Goal: Task Accomplishment & Management: Manage account settings

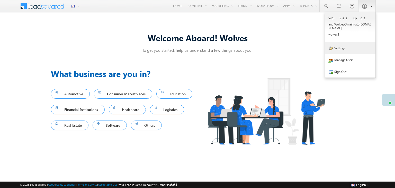
click at [342, 46] on link "Settings" at bounding box center [350, 48] width 50 height 12
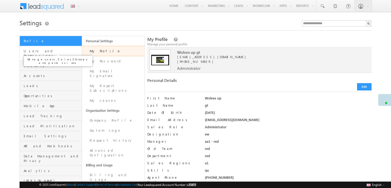
click at [48, 50] on span "Users and Permissions" at bounding box center [52, 53] width 57 height 9
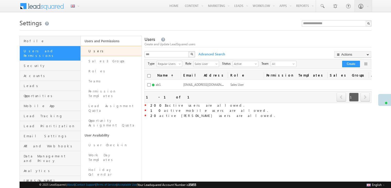
click at [249, 43] on div "Create and Update LeadSquared users" at bounding box center [258, 44] width 227 height 5
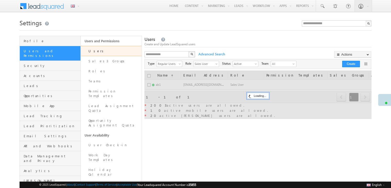
click at [189, 55] on div "X" at bounding box center [170, 54] width 51 height 7
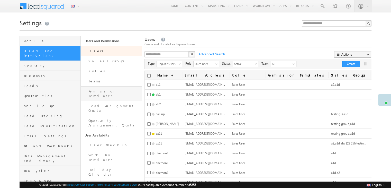
click at [106, 87] on link "Permission Templates" at bounding box center [111, 93] width 61 height 15
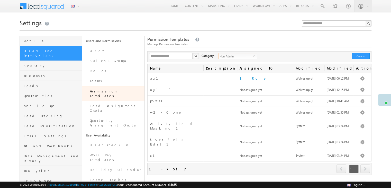
click at [249, 57] on span "Non-Admin" at bounding box center [236, 56] width 34 height 6
click at [229, 62] on li "All" at bounding box center [235, 62] width 38 height 5
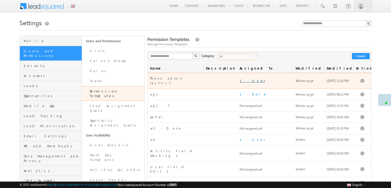
click at [243, 78] on link "1 User" at bounding box center [253, 80] width 26 height 4
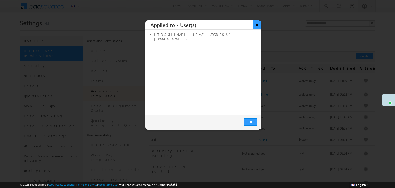
click at [255, 23] on button "×" at bounding box center [257, 24] width 8 height 9
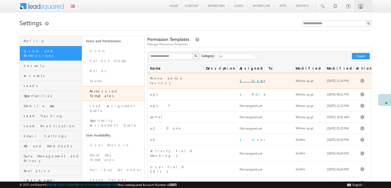
click at [242, 78] on link "1 User" at bounding box center [253, 80] width 26 height 4
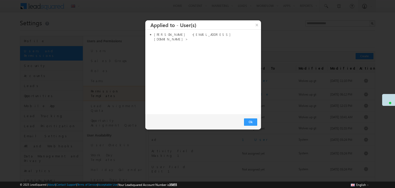
click at [273, 47] on div at bounding box center [197, 94] width 395 height 188
click at [255, 26] on button "×" at bounding box center [257, 24] width 8 height 9
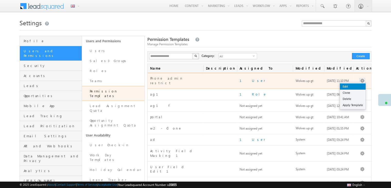
click at [356, 83] on link "Edit" at bounding box center [353, 86] width 26 height 6
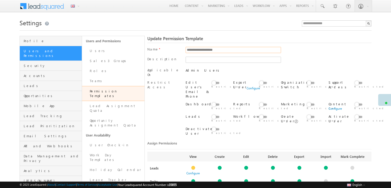
drag, startPoint x: 224, startPoint y: 51, endPoint x: 197, endPoint y: 52, distance: 27.0
click at [197, 52] on input "**********" at bounding box center [234, 50] width 96 height 6
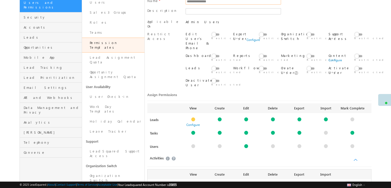
scroll to position [49, 0]
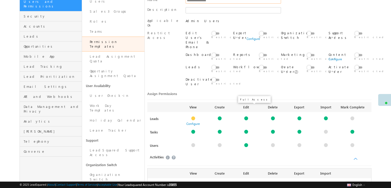
type input "**********"
click at [247, 116] on div at bounding box center [246, 118] width 4 height 4
click at [247, 122] on link "Configure" at bounding box center [246, 124] width 13 height 4
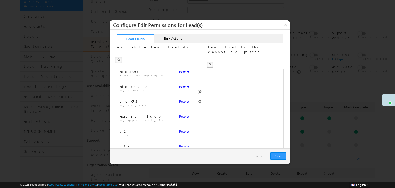
click at [153, 50] on input "text" at bounding box center [151, 53] width 69 height 6
type input "**"
click at [184, 100] on span "Restrict" at bounding box center [184, 102] width 10 height 4
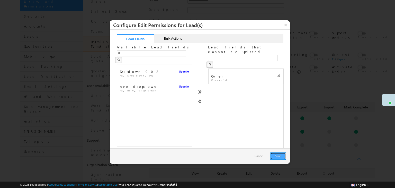
click at [278, 155] on button "Save" at bounding box center [278, 155] width 16 height 7
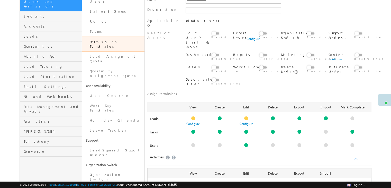
scroll to position [247, 0]
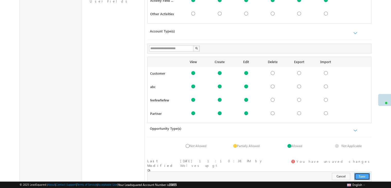
click at [364, 173] on button "Save" at bounding box center [362, 176] width 16 height 7
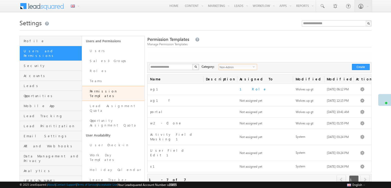
click at [246, 68] on div "**********" at bounding box center [259, 123] width 224 height 123
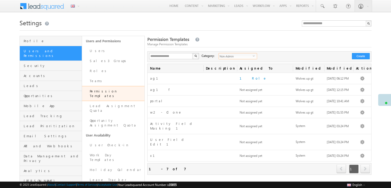
click at [248, 58] on span "Non-Admin" at bounding box center [236, 56] width 34 height 6
click at [226, 72] on li "Admin" at bounding box center [235, 72] width 38 height 5
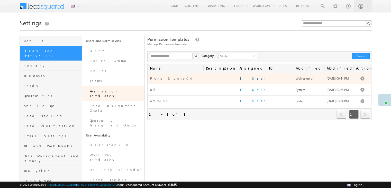
click at [243, 79] on link "1 User" at bounding box center [253, 78] width 26 height 4
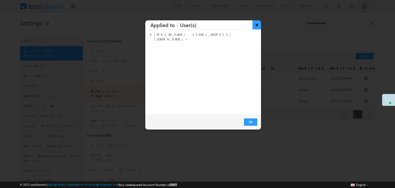
click at [257, 26] on button "×" at bounding box center [257, 24] width 8 height 9
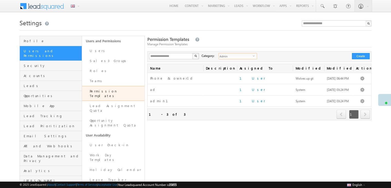
click at [247, 58] on span "Admin" at bounding box center [236, 56] width 34 height 6
click at [226, 65] on li "Non-Admin" at bounding box center [235, 67] width 38 height 5
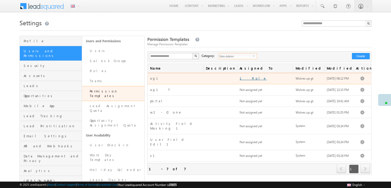
click at [247, 77] on link "1 Role" at bounding box center [253, 78] width 27 height 4
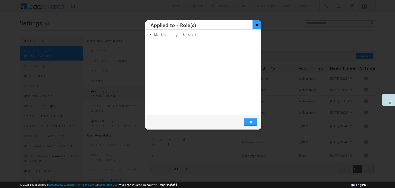
click at [257, 26] on button "×" at bounding box center [257, 24] width 8 height 9
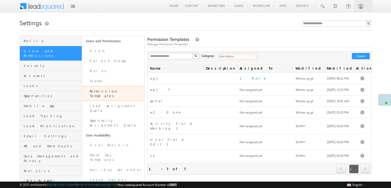
click at [245, 58] on span "Non-Admin" at bounding box center [236, 56] width 34 height 6
click at [249, 39] on div "Permission Templates Manage Permission Templates" at bounding box center [259, 41] width 224 height 11
click at [360, 57] on button "Create" at bounding box center [361, 56] width 18 height 6
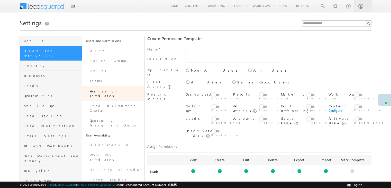
click at [205, 51] on input "text" at bounding box center [234, 50] width 96 height 6
type input "*******"
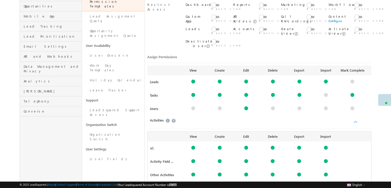
scroll to position [90, 0]
click at [248, 79] on div at bounding box center [246, 81] width 4 height 4
click at [247, 79] on div at bounding box center [246, 81] width 4 height 4
click at [245, 85] on link "Configure" at bounding box center [246, 87] width 13 height 4
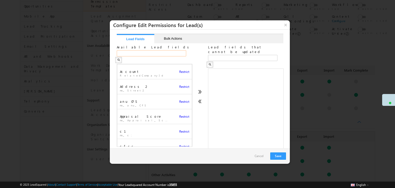
click at [146, 54] on input "text" at bounding box center [151, 53] width 69 height 6
type input "*"
type input "***"
click at [179, 98] on div "Restrict" at bounding box center [184, 99] width 10 height 7
click at [179, 100] on span "Restrict" at bounding box center [184, 102] width 10 height 4
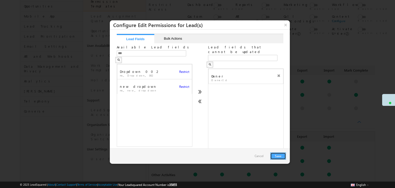
click at [277, 154] on button "Save" at bounding box center [278, 155] width 16 height 7
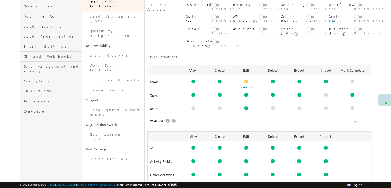
scroll to position [257, 0]
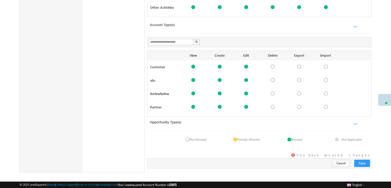
click at [371, 159] on div "Cancel Save" at bounding box center [259, 163] width 224 height 10
click at [368, 159] on button "Save" at bounding box center [362, 162] width 16 height 7
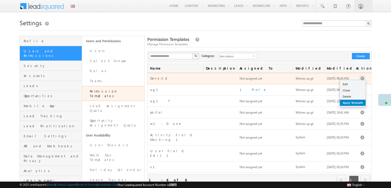
click at [357, 103] on link "Apply Template" at bounding box center [353, 103] width 26 height 6
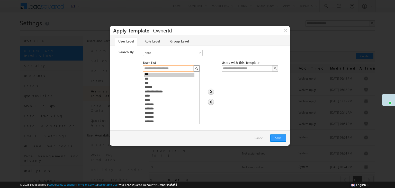
click at [160, 69] on input "text" at bounding box center [168, 68] width 51 height 6
type input "*"
click at [172, 51] on span "None" at bounding box center [169, 52] width 53 height 5
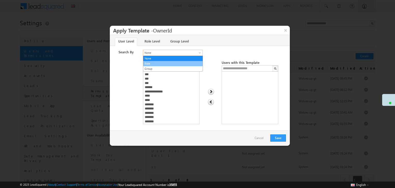
click at [153, 64] on link "Role" at bounding box center [172, 63] width 59 height 5
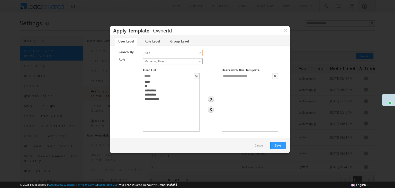
click at [170, 61] on span "Marketing User" at bounding box center [169, 61] width 53 height 5
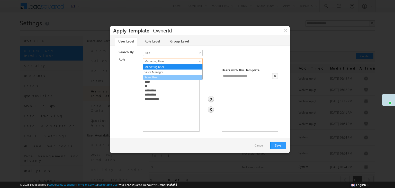
click at [159, 75] on link "Sales User" at bounding box center [172, 77] width 59 height 5
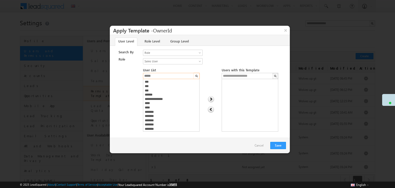
click at [161, 76] on input "*****" at bounding box center [168, 76] width 51 height 6
click at [161, 76] on input "*******" at bounding box center [168, 76] width 51 height 6
click at [156, 76] on input "*******" at bounding box center [168, 76] width 51 height 6
type input "**********"
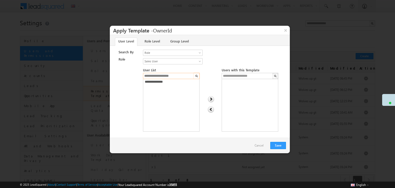
click at [164, 76] on input "**********" at bounding box center [168, 76] width 51 height 6
click at [151, 43] on link "Role Level" at bounding box center [152, 42] width 22 height 8
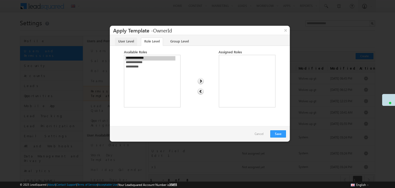
click at [132, 43] on link "User Level" at bounding box center [126, 42] width 22 height 8
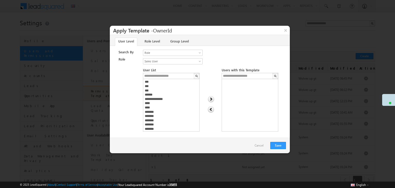
click at [258, 144] on link "Cancel" at bounding box center [259, 145] width 14 height 8
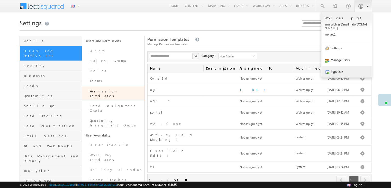
click at [354, 71] on link "Sign Out" at bounding box center [347, 72] width 50 height 12
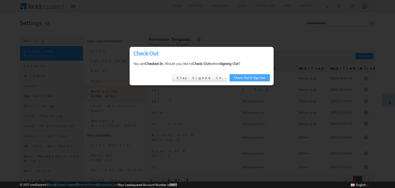
click at [259, 79] on link "Check-Out & Sign Out" at bounding box center [250, 77] width 40 height 7
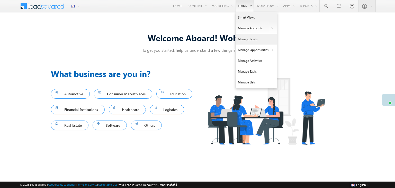
click at [262, 36] on link "Manage Leads" at bounding box center [256, 39] width 41 height 11
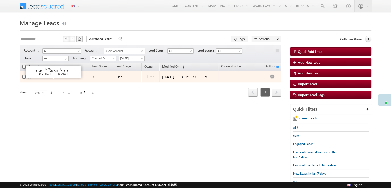
click at [52, 76] on link "OwnerTest Lead" at bounding box center [45, 77] width 21 height 4
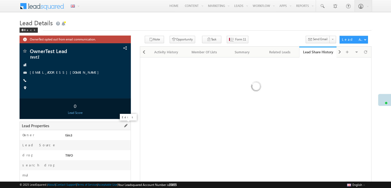
click at [126, 126] on span at bounding box center [126, 126] width 6 height 6
click at [112, 135] on input "****" at bounding box center [89, 136] width 69 height 6
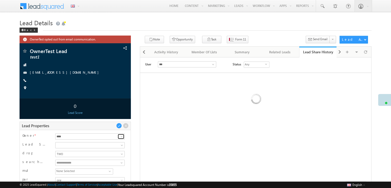
click at [121, 136] on span at bounding box center [122, 136] width 4 height 4
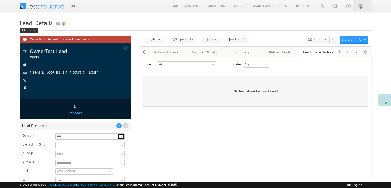
click at [121, 136] on span at bounding box center [122, 136] width 4 height 4
click at [130, 136] on div "**********" at bounding box center [75, 168] width 111 height 76
click at [127, 127] on span at bounding box center [126, 126] width 6 height 6
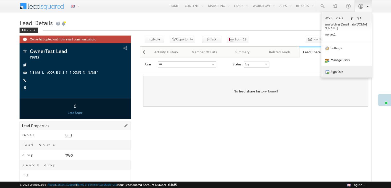
click at [352, 66] on link "Sign Out" at bounding box center [347, 72] width 50 height 12
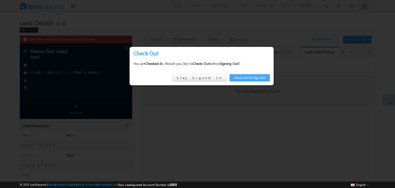
click at [269, 77] on link "Check-Out & Sign Out" at bounding box center [250, 77] width 40 height 7
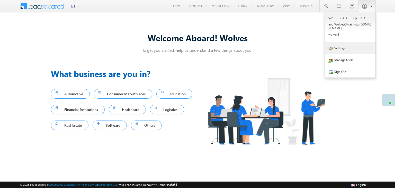
click at [357, 43] on link "Settings" at bounding box center [350, 48] width 50 height 12
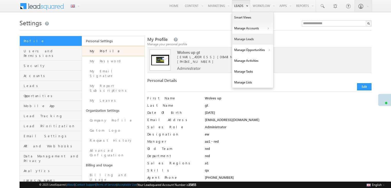
click at [253, 38] on link "Manage Leads" at bounding box center [252, 39] width 41 height 11
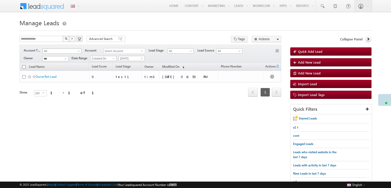
click at [80, 52] on span at bounding box center [79, 52] width 4 height 4
click at [134, 51] on span "Select Account" at bounding box center [122, 50] width 37 height 5
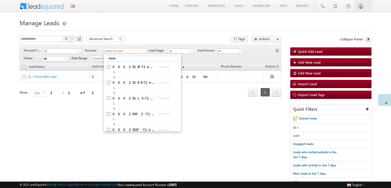
click at [134, 51] on span "Select Account" at bounding box center [122, 50] width 37 height 5
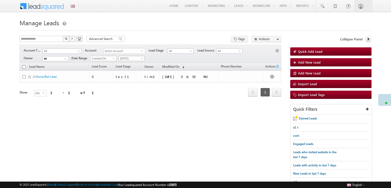
click at [128, 58] on span "Today" at bounding box center [131, 58] width 24 height 5
click at [129, 63] on link "All Time" at bounding box center [132, 64] width 26 height 5
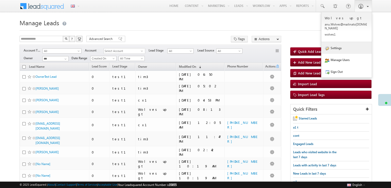
click at [348, 48] on link "Settings" at bounding box center [347, 48] width 50 height 12
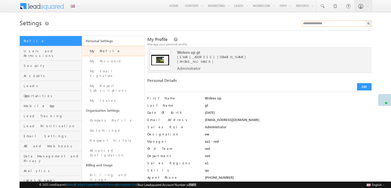
click at [322, 26] on input "text" at bounding box center [337, 23] width 70 height 6
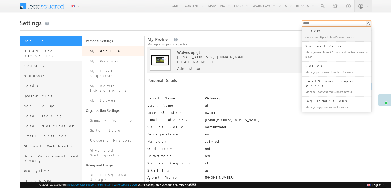
type input "*****"
click at [41, 54] on link "Users and Permissions" at bounding box center [51, 53] width 62 height 15
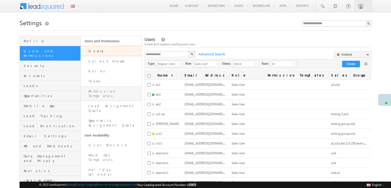
click at [118, 92] on link "Permission Templates" at bounding box center [111, 93] width 61 height 15
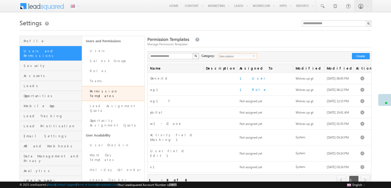
click at [238, 58] on span "Non-Admin" at bounding box center [236, 56] width 34 height 6
click at [221, 72] on li "Admin" at bounding box center [235, 72] width 38 height 5
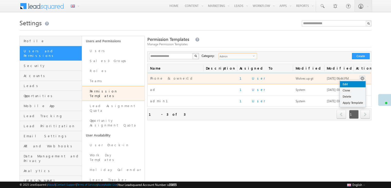
click at [349, 84] on link "Edit" at bounding box center [353, 84] width 26 height 6
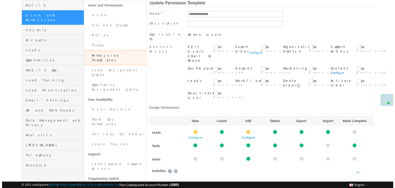
scroll to position [42, 0]
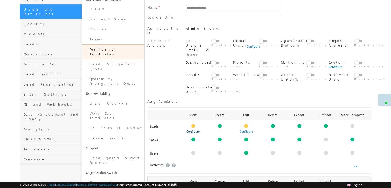
click at [199, 129] on link "Configure" at bounding box center [192, 131] width 13 height 4
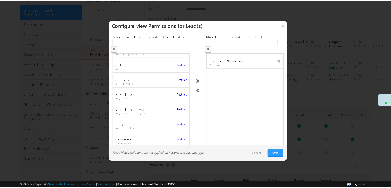
scroll to position [0, 0]
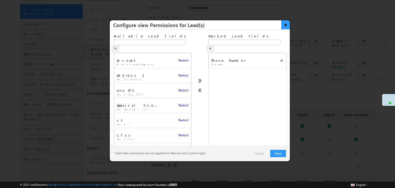
click at [284, 24] on button "×" at bounding box center [285, 24] width 8 height 9
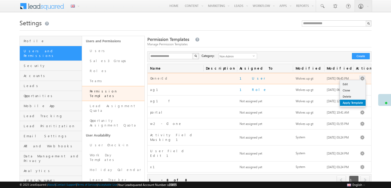
click at [359, 103] on link "Apply Template" at bounding box center [353, 103] width 26 height 6
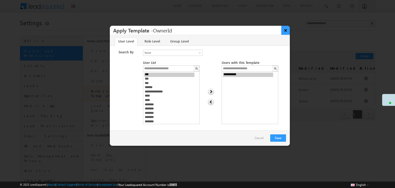
click at [283, 31] on button "×" at bounding box center [285, 30] width 8 height 9
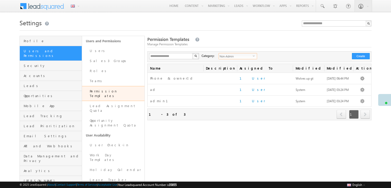
click at [253, 57] on span "select" at bounding box center [255, 56] width 4 height 2
click at [223, 70] on li "Admin" at bounding box center [235, 72] width 38 height 5
click at [253, 57] on span "select" at bounding box center [255, 56] width 4 height 2
click at [257, 54] on div "**********" at bounding box center [259, 56] width 224 height 11
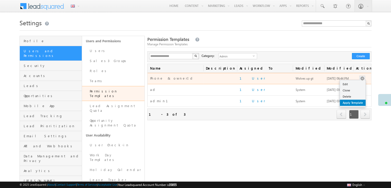
click at [352, 101] on link "Apply Template" at bounding box center [353, 103] width 26 height 6
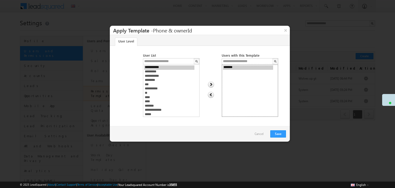
select select "**********"
click at [236, 68] on option "*******" at bounding box center [248, 67] width 50 height 4
click at [212, 93] on img at bounding box center [211, 95] width 7 height 7
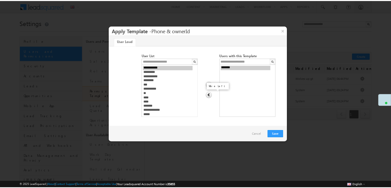
scroll to position [56, 0]
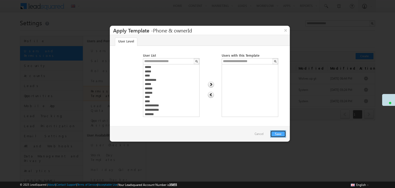
click at [280, 133] on button "Save" at bounding box center [278, 133] width 16 height 7
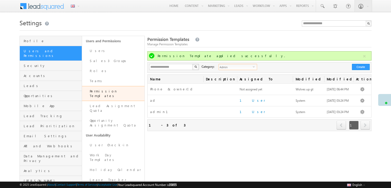
click at [243, 66] on span "Admin" at bounding box center [236, 67] width 34 height 6
click at [234, 76] on li "Non-Admin" at bounding box center [235, 77] width 38 height 5
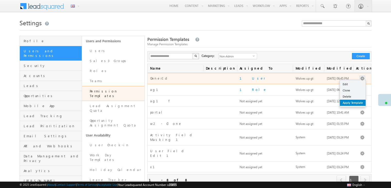
click at [355, 101] on link "Apply Template" at bounding box center [353, 103] width 26 height 6
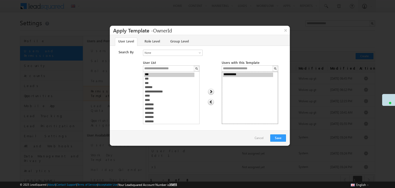
select select "**********"
click at [241, 75] on option "**********" at bounding box center [248, 75] width 50 height 4
click at [152, 41] on link "Role Level" at bounding box center [152, 42] width 22 height 8
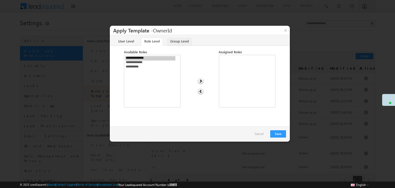
click at [174, 41] on link "Group Level" at bounding box center [179, 42] width 25 height 8
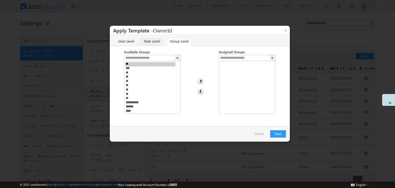
click at [145, 38] on link "Role Level" at bounding box center [152, 42] width 22 height 8
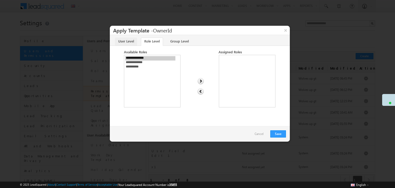
click at [136, 40] on link "User Level" at bounding box center [126, 42] width 22 height 8
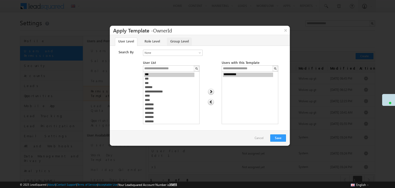
click at [175, 39] on link "Group Level" at bounding box center [179, 42] width 25 height 8
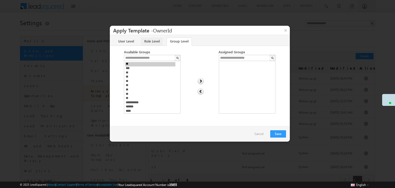
click at [146, 39] on link "Role Level" at bounding box center [152, 42] width 22 height 8
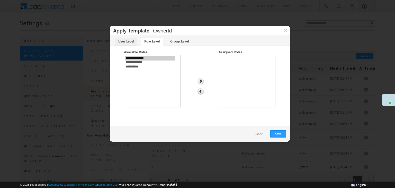
click at [128, 39] on link "User Level" at bounding box center [126, 42] width 22 height 8
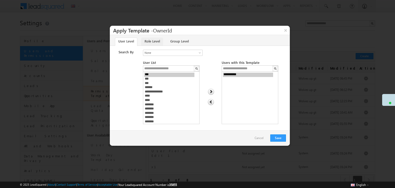
click at [154, 44] on link "Role Level" at bounding box center [152, 42] width 22 height 8
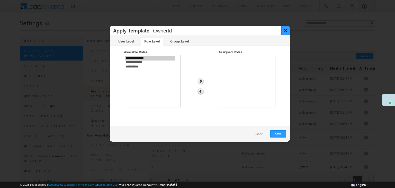
click at [286, 29] on button "×" at bounding box center [285, 30] width 8 height 9
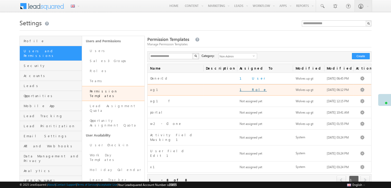
click at [243, 88] on link "1 Role" at bounding box center [253, 89] width 27 height 4
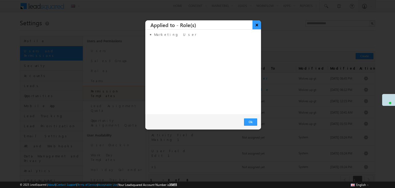
click at [257, 25] on button "×" at bounding box center [257, 24] width 8 height 9
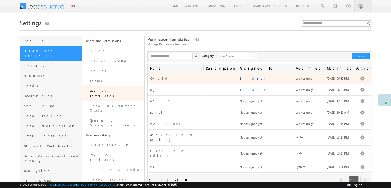
click at [242, 77] on link "1 User" at bounding box center [253, 78] width 26 height 4
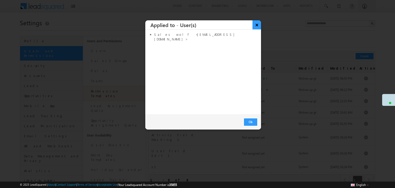
click at [258, 24] on button "×" at bounding box center [257, 24] width 8 height 9
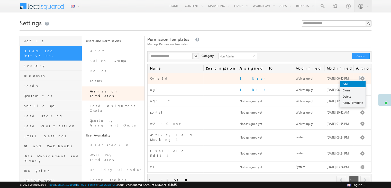
click at [355, 85] on link "Edit" at bounding box center [353, 84] width 26 height 6
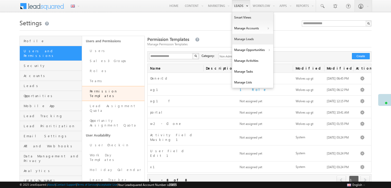
click at [254, 40] on link "Manage Leads" at bounding box center [252, 39] width 41 height 11
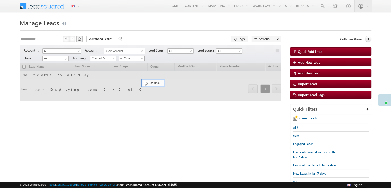
click at [137, 58] on span "All Time" at bounding box center [131, 58] width 24 height 5
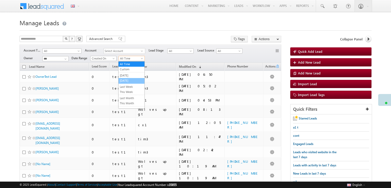
click at [130, 80] on link "Today" at bounding box center [132, 80] width 26 height 5
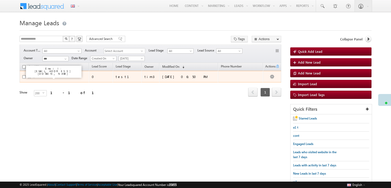
click at [52, 76] on link "OwnerTest Lead" at bounding box center [45, 77] width 21 height 4
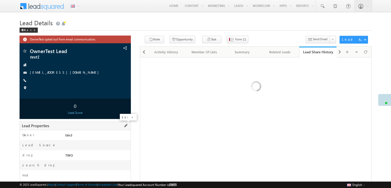
click at [126, 126] on span at bounding box center [126, 126] width 6 height 6
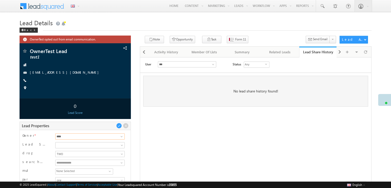
click at [79, 136] on input "****" at bounding box center [89, 136] width 69 height 6
click at [122, 135] on span at bounding box center [122, 136] width 4 height 4
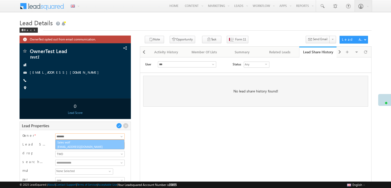
click at [84, 145] on span "sales.wolf@lsqdev.in" at bounding box center [89, 147] width 65 height 4
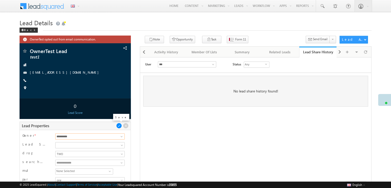
type input "**********"
click at [119, 125] on span at bounding box center [119, 126] width 6 height 6
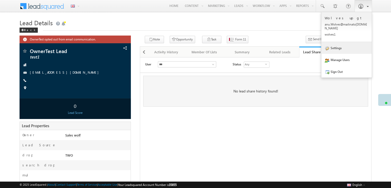
click at [341, 43] on link "Settings" at bounding box center [347, 48] width 50 height 12
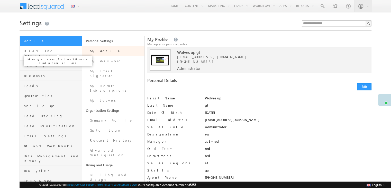
click at [64, 49] on span "Users and Permissions" at bounding box center [52, 53] width 57 height 9
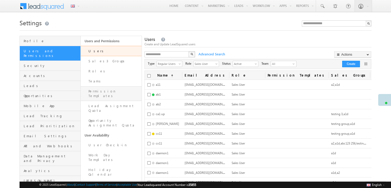
click at [117, 88] on link "Permission Templates" at bounding box center [111, 93] width 61 height 15
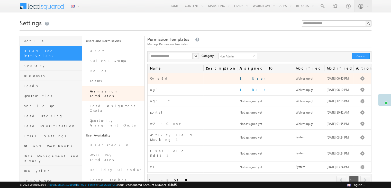
click at [247, 78] on link "1 User" at bounding box center [253, 78] width 26 height 4
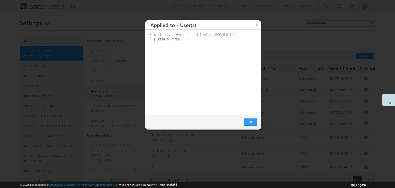
click at [255, 30] on ul "Sales wolf <[EMAIL_ADDRESS][DOMAIN_NAME]>" at bounding box center [205, 38] width 103 height 16
click at [255, 26] on button "×" at bounding box center [257, 24] width 8 height 9
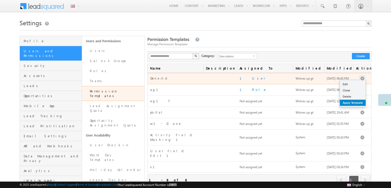
click at [356, 103] on link "Apply Template" at bounding box center [353, 103] width 26 height 6
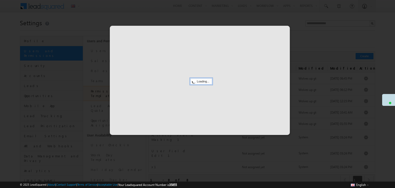
select select
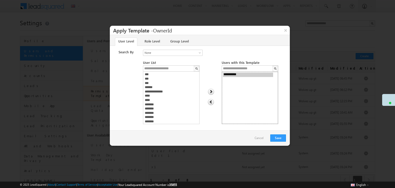
select select "**********"
click at [254, 76] on option "**********" at bounding box center [248, 75] width 50 height 4
click at [212, 100] on img at bounding box center [211, 102] width 7 height 7
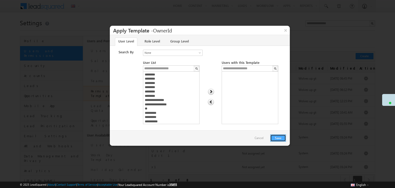
click at [279, 140] on button "Save" at bounding box center [278, 137] width 16 height 7
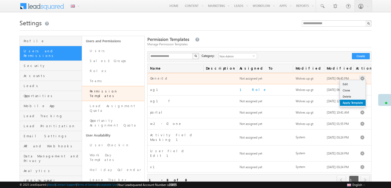
click at [353, 103] on link "Apply Template" at bounding box center [353, 103] width 26 height 6
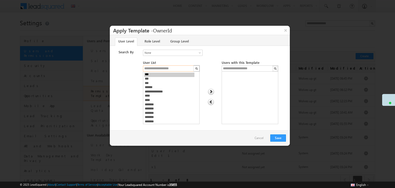
click at [166, 68] on input "text" at bounding box center [168, 68] width 51 height 6
type input "********"
select select "**********"
click at [159, 74] on option "**********" at bounding box center [169, 75] width 50 height 4
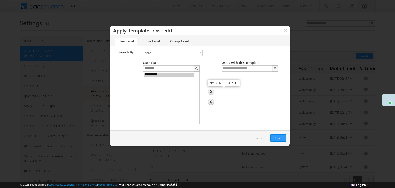
click at [211, 92] on img at bounding box center [211, 91] width 7 height 7
click at [274, 137] on button "Save" at bounding box center [278, 137] width 16 height 7
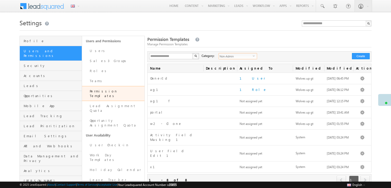
click at [232, 58] on span "Non-Admin" at bounding box center [236, 56] width 34 height 6
click at [227, 72] on li "Admin" at bounding box center [235, 72] width 38 height 5
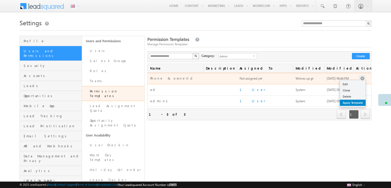
click at [355, 102] on link "Apply Template" at bounding box center [353, 103] width 26 height 6
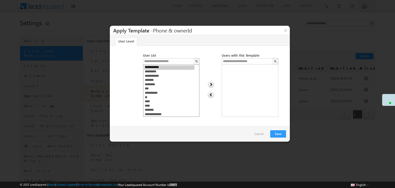
select select "**********"
click at [153, 80] on option "*******" at bounding box center [169, 80] width 50 height 4
click at [214, 85] on img at bounding box center [211, 84] width 7 height 7
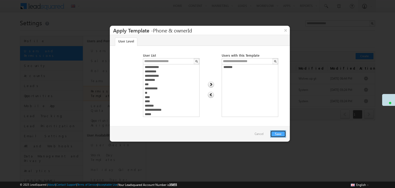
click at [280, 136] on button "Save" at bounding box center [278, 133] width 16 height 7
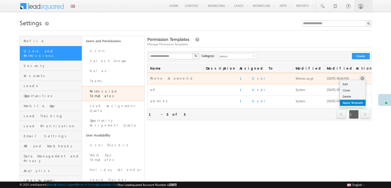
click at [345, 102] on link "Apply Template" at bounding box center [353, 103] width 26 height 6
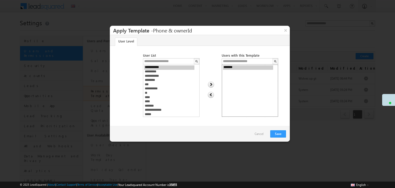
select select "**********"
click at [234, 68] on option "*******" at bounding box center [248, 67] width 50 height 4
click at [210, 97] on img at bounding box center [211, 95] width 7 height 7
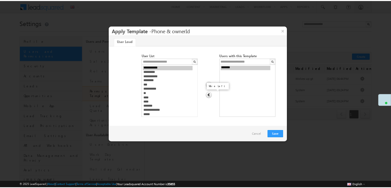
scroll to position [56, 0]
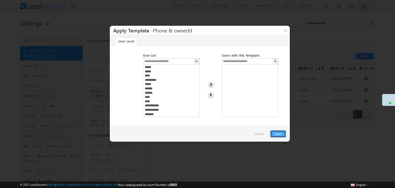
click at [274, 132] on button "Save" at bounding box center [278, 133] width 16 height 7
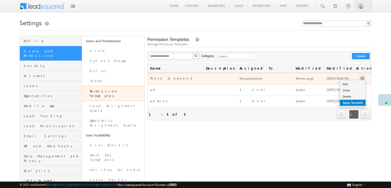
click at [349, 102] on link "Apply Template" at bounding box center [353, 103] width 26 height 6
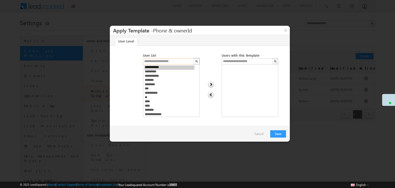
click at [173, 61] on input "text" at bounding box center [168, 61] width 51 height 6
click at [202, 14] on div at bounding box center [197, 94] width 395 height 188
click at [287, 29] on button "×" at bounding box center [285, 30] width 8 height 9
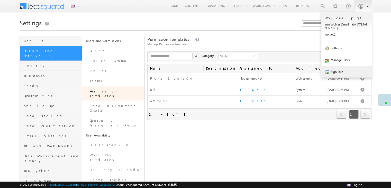
click at [336, 66] on link "Sign Out" at bounding box center [347, 72] width 50 height 12
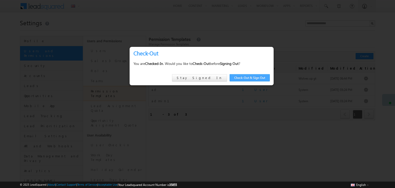
click at [252, 77] on link "Check-Out & Sign Out" at bounding box center [250, 77] width 40 height 7
